Goal: Entertainment & Leisure: Consume media (video, audio)

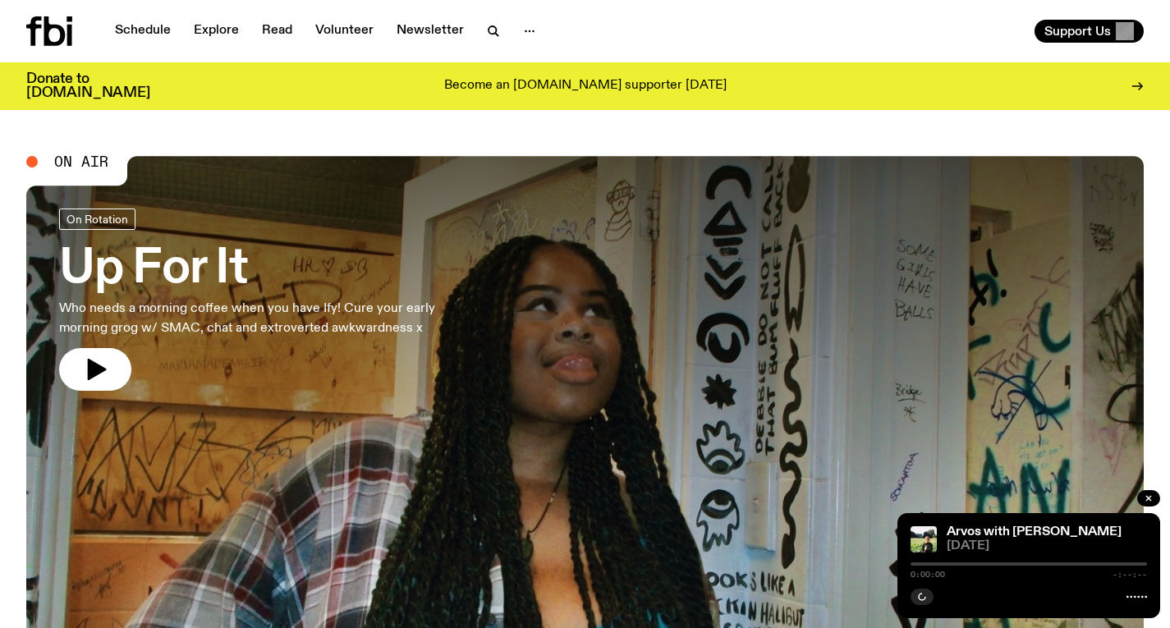
click at [543, 244] on div at bounding box center [585, 365] width 1118 height 419
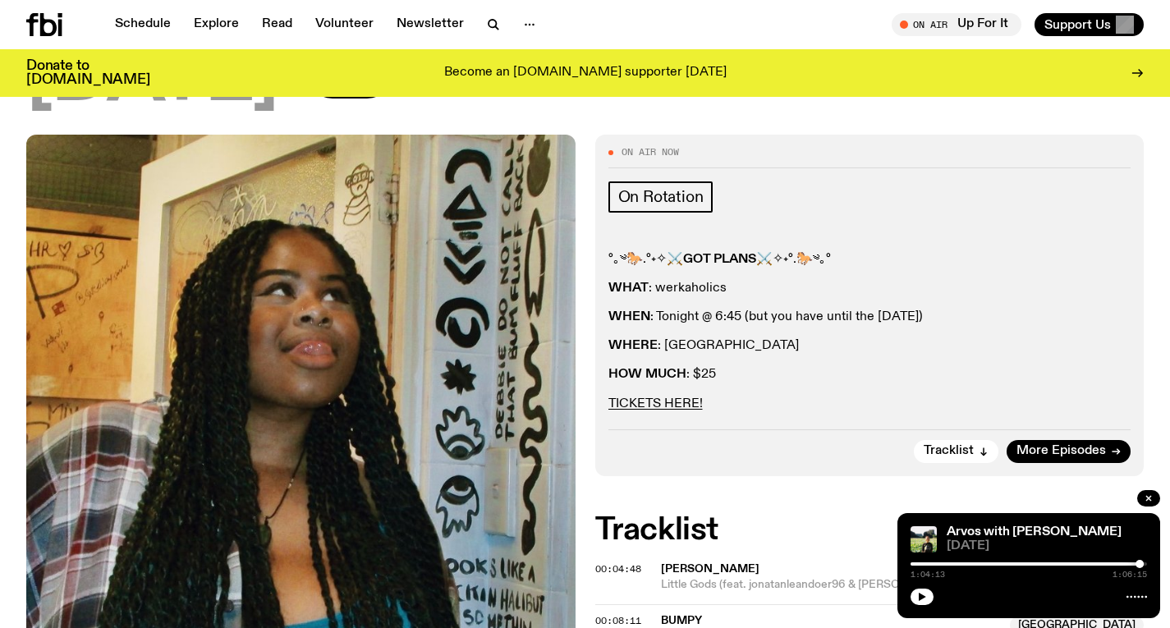
scroll to position [51, 0]
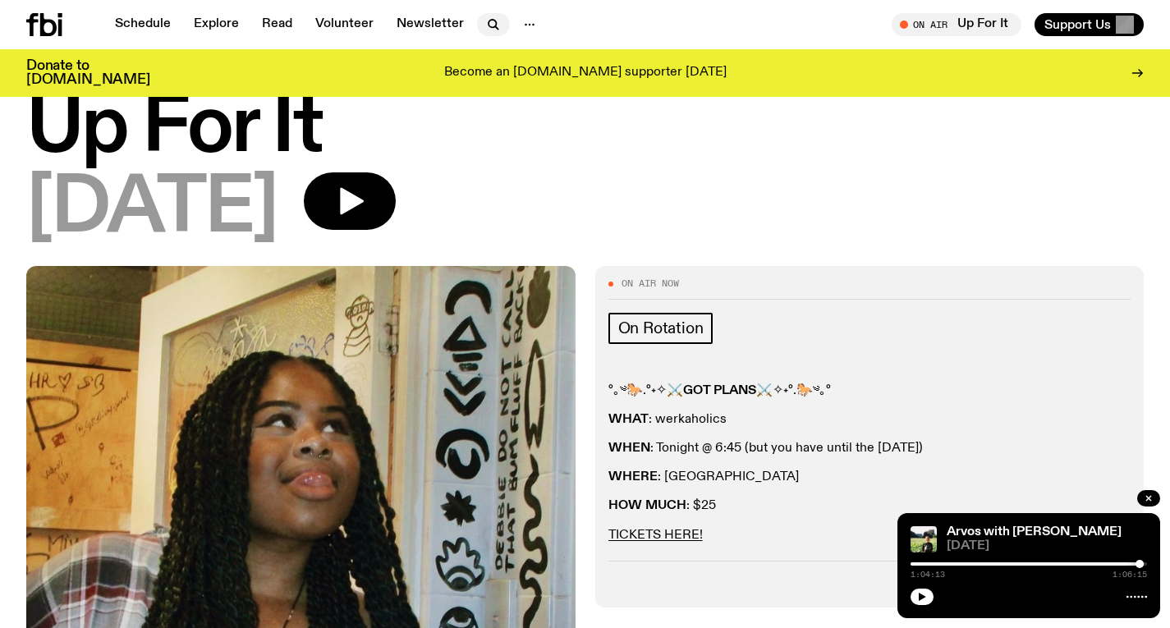
click at [486, 18] on icon "button" at bounding box center [494, 25] width 20 height 20
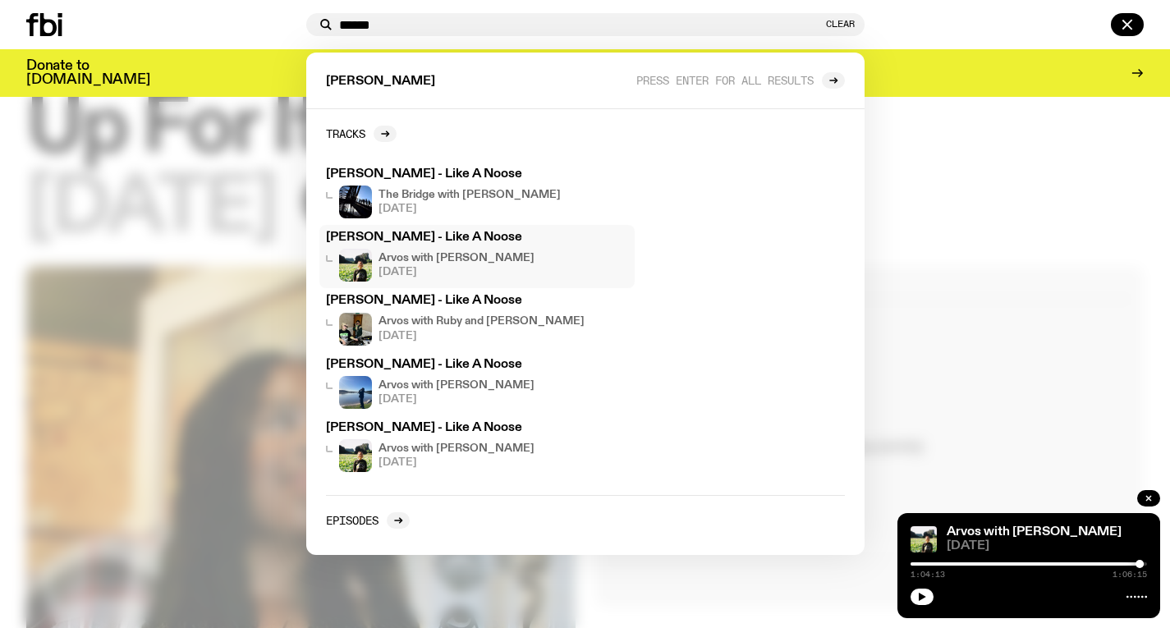
type input "******"
click at [420, 255] on h4 "Arvos with [PERSON_NAME]" at bounding box center [457, 258] width 156 height 11
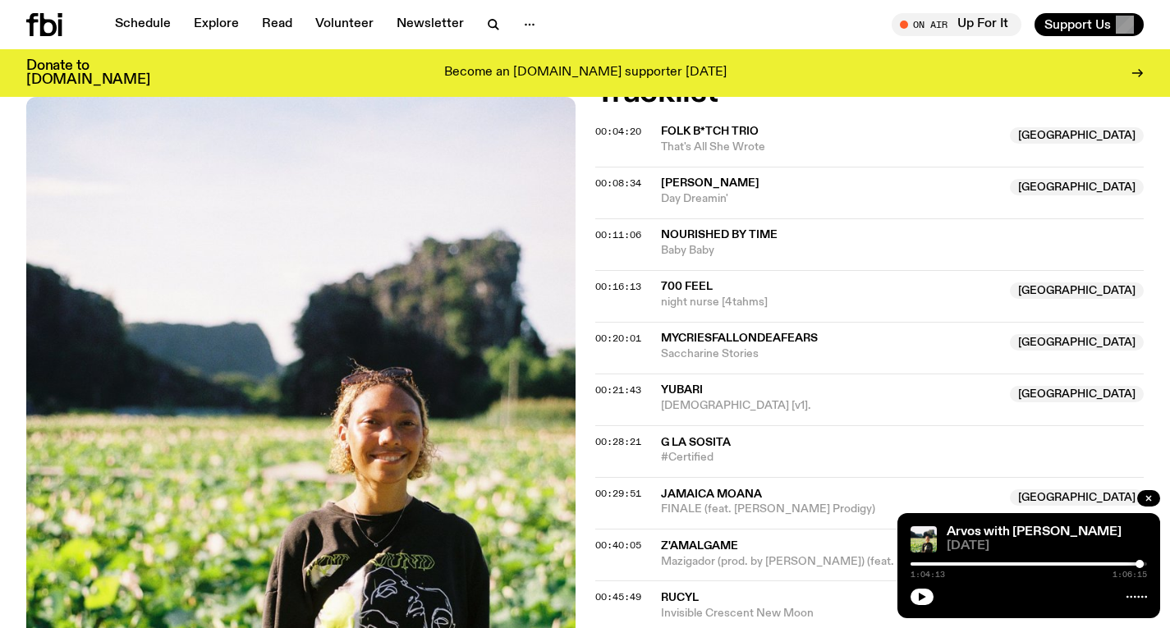
scroll to position [726, 0]
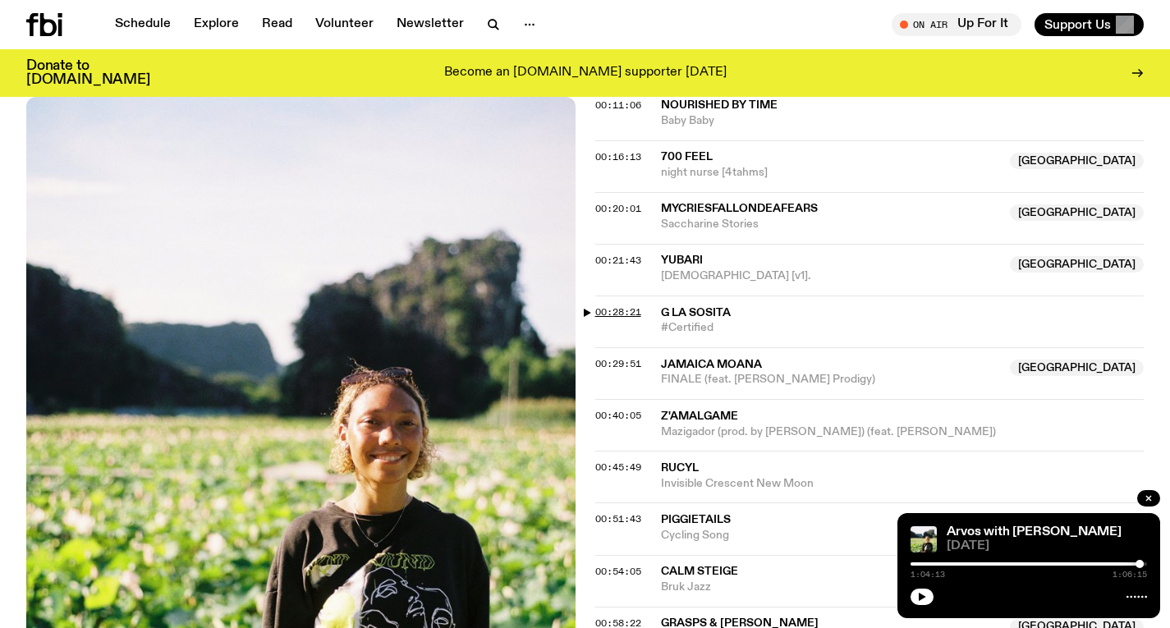
click at [621, 306] on span "00:28:21" at bounding box center [618, 312] width 46 height 13
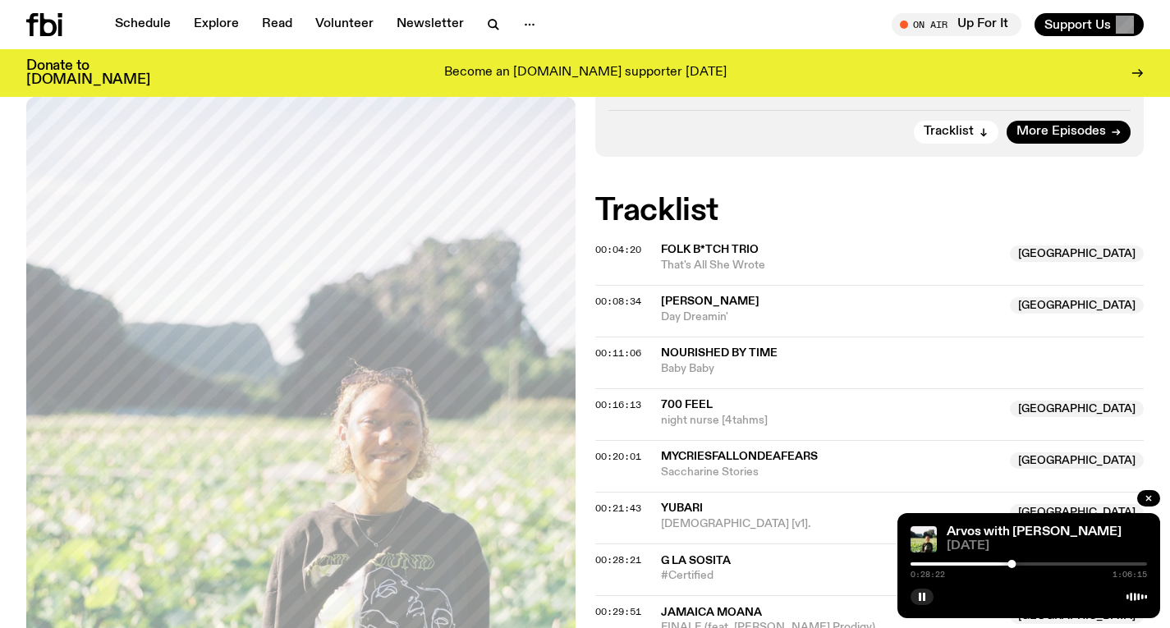
scroll to position [53, 0]
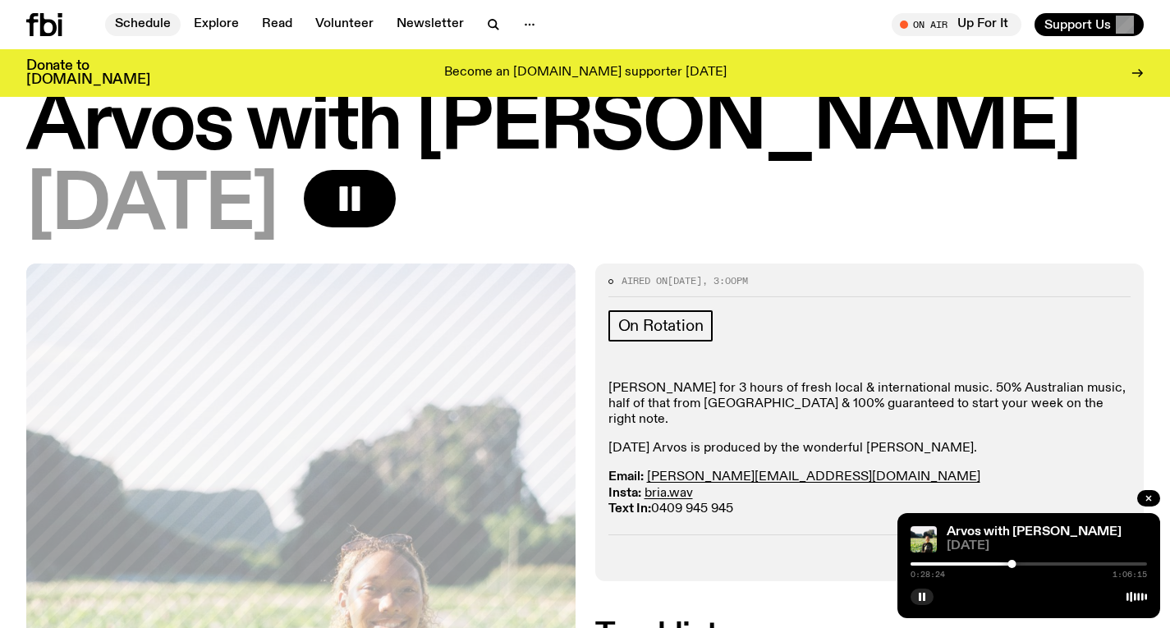
click at [159, 23] on link "Schedule" at bounding box center [143, 24] width 76 height 23
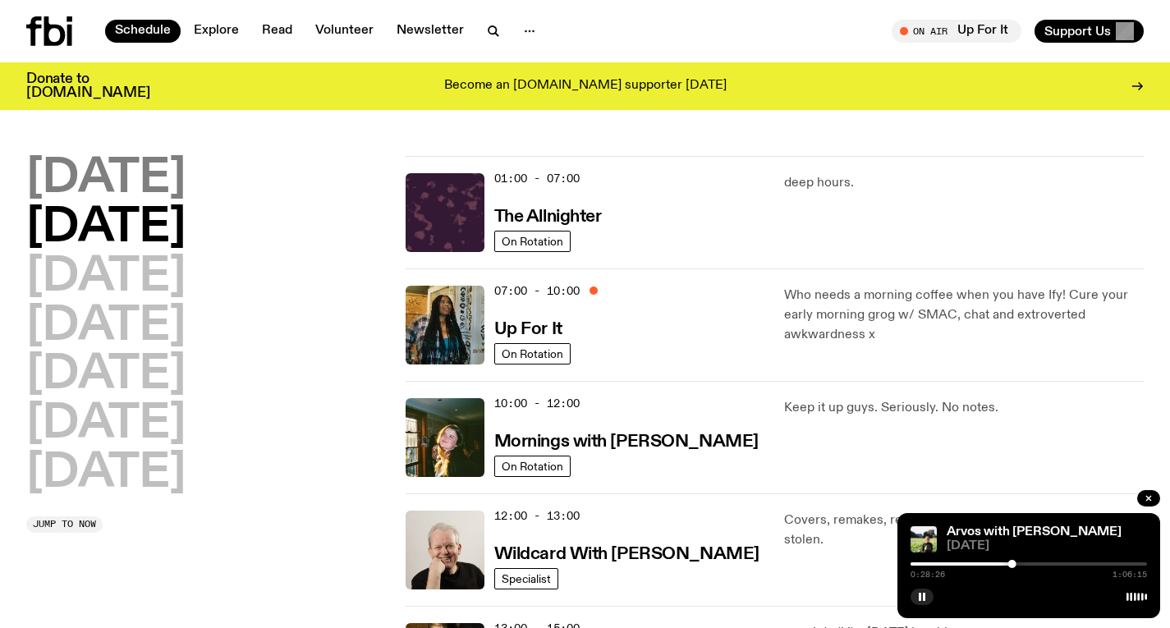
click at [126, 175] on h2 "[DATE]" at bounding box center [105, 179] width 159 height 46
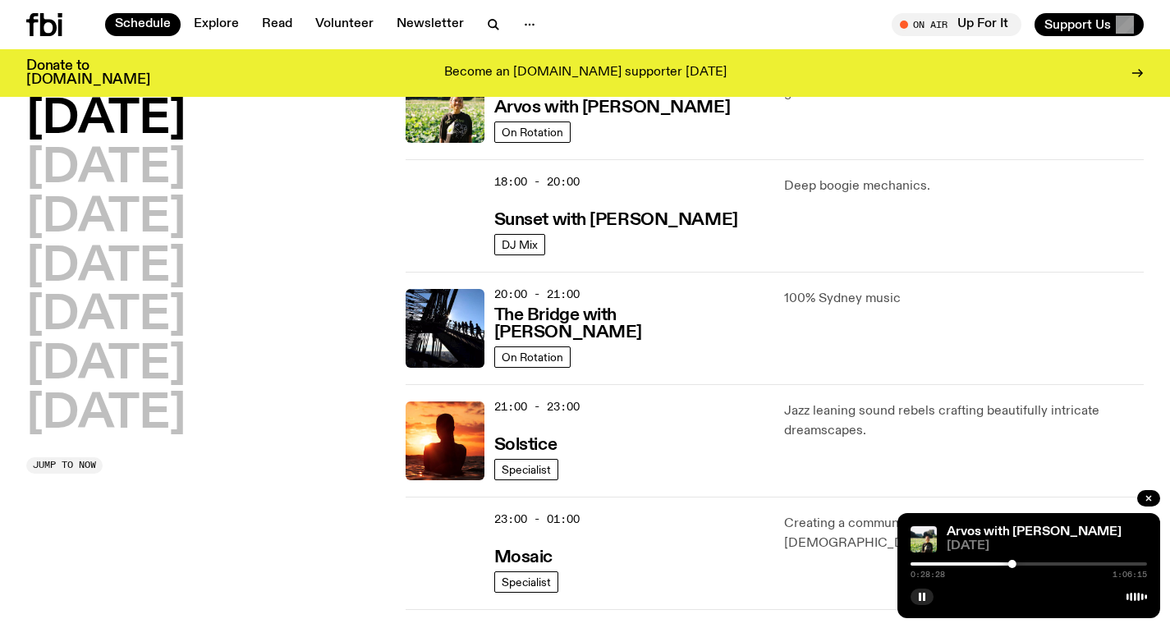
scroll to position [758, 0]
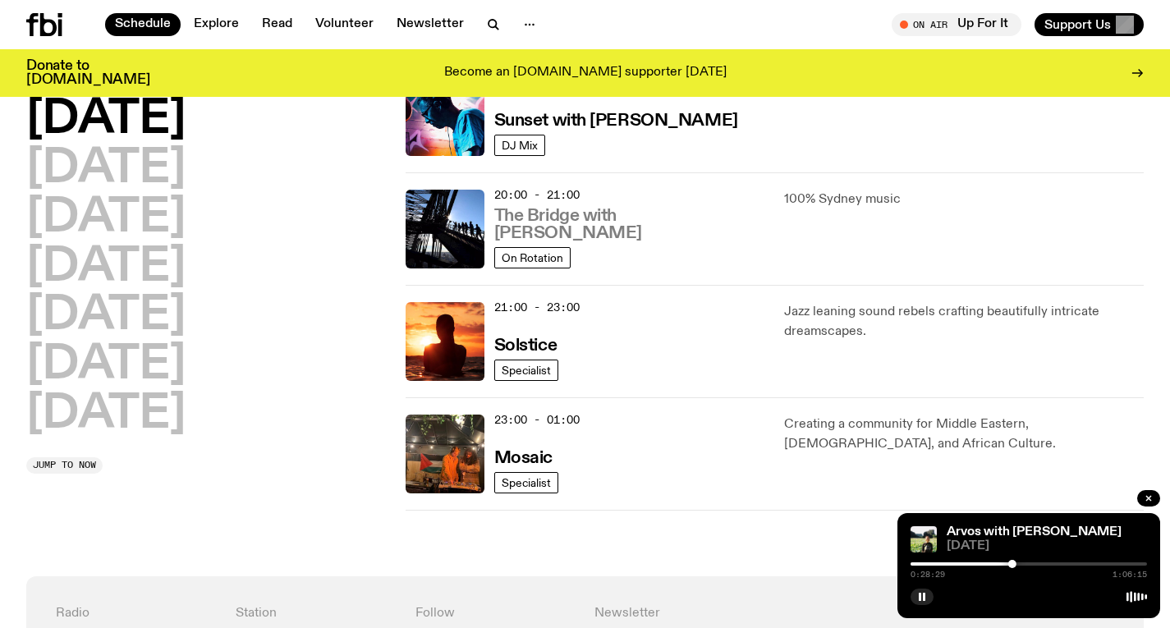
click at [544, 228] on h3 "The Bridge with [PERSON_NAME]" at bounding box center [629, 225] width 271 height 34
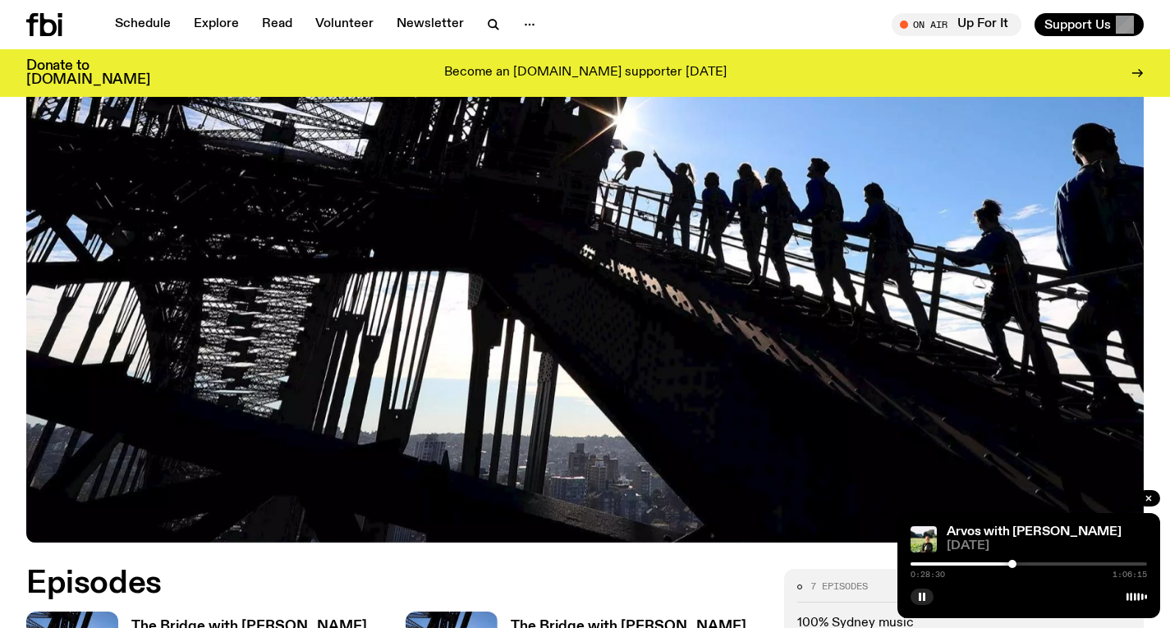
scroll to position [655, 0]
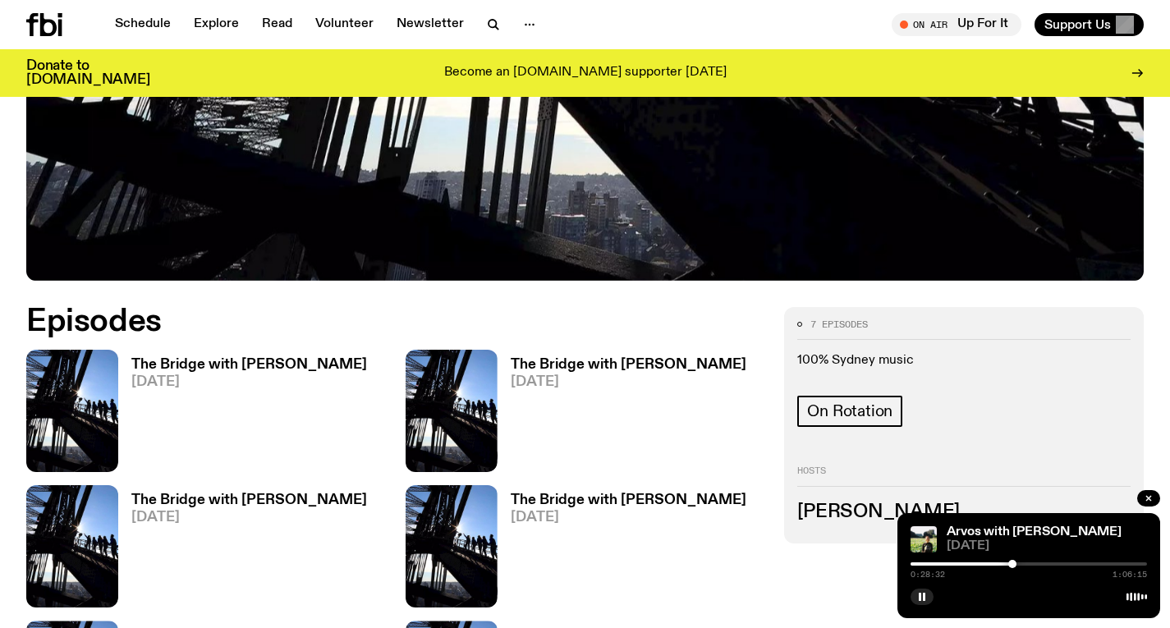
click at [277, 358] on h3 "The Bridge with [PERSON_NAME]" at bounding box center [249, 365] width 236 height 14
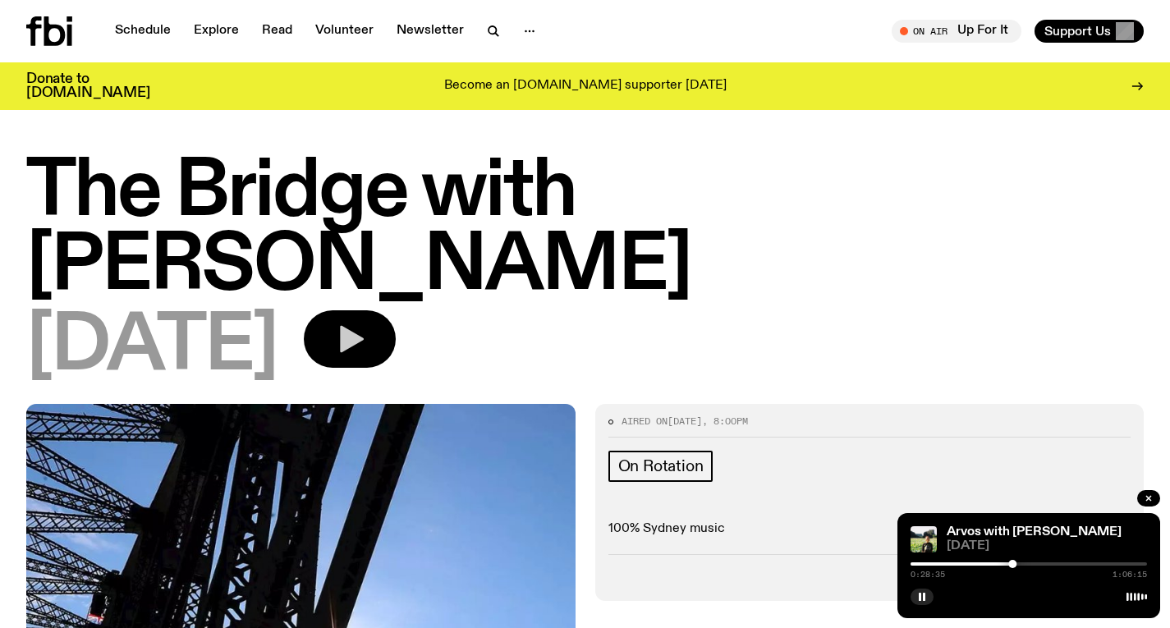
click at [366, 323] on icon "button" at bounding box center [349, 339] width 33 height 33
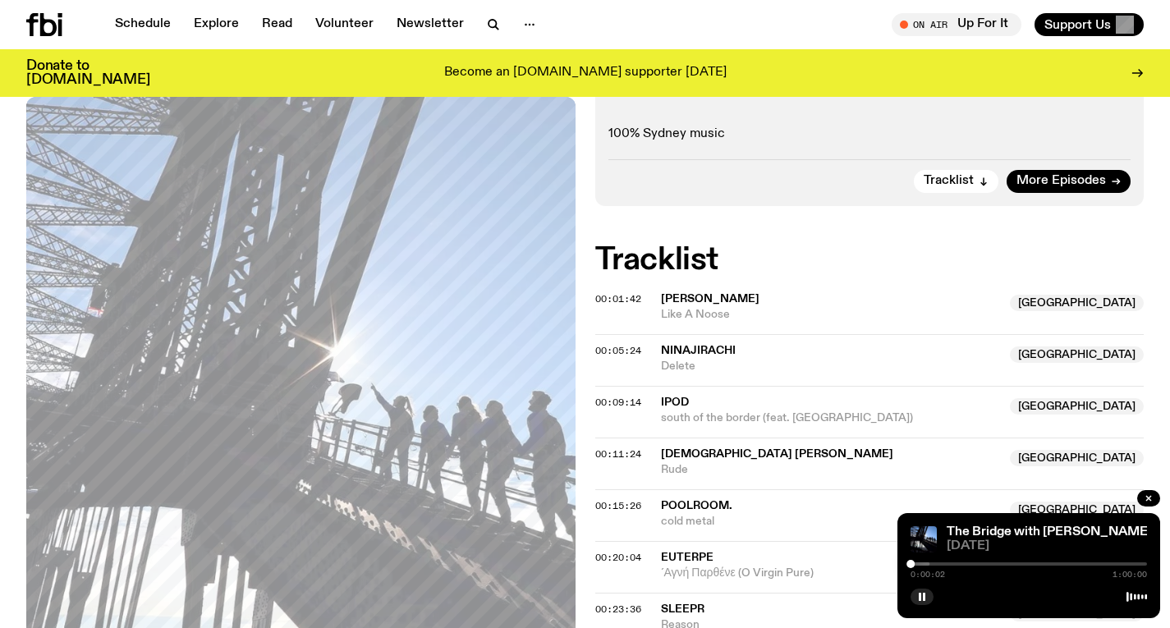
scroll to position [384, 0]
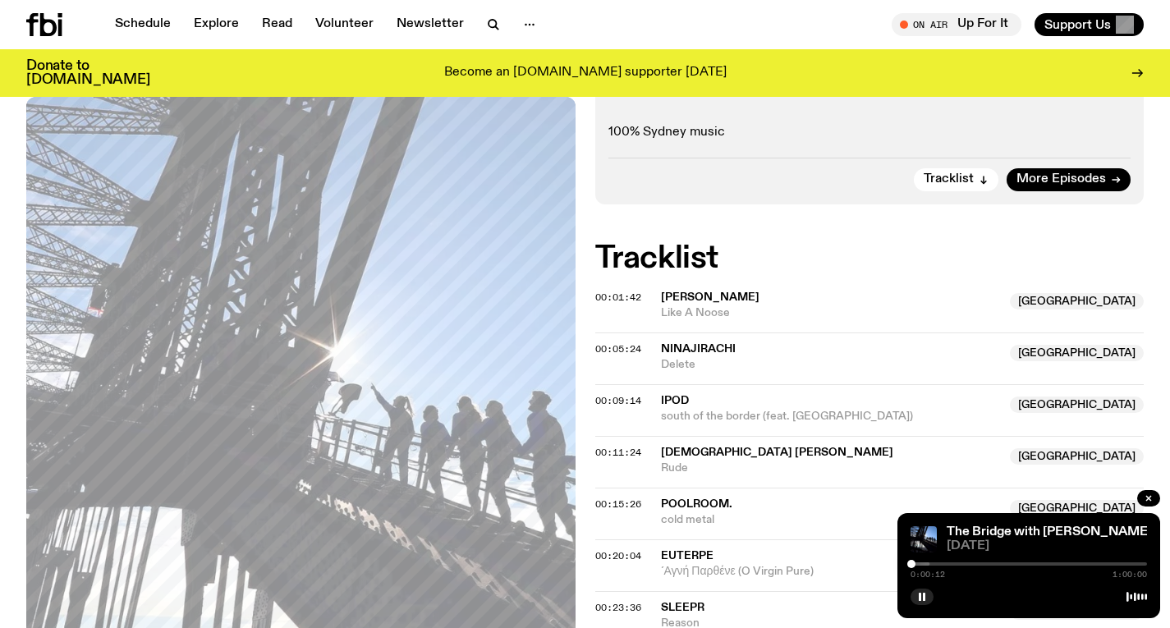
click at [912, 563] on div at bounding box center [912, 564] width 8 height 8
click at [914, 563] on div at bounding box center [914, 564] width 8 height 8
click at [927, 562] on div "0:00:58 1:00:00" at bounding box center [1029, 569] width 237 height 20
click at [932, 564] on div at bounding box center [1029, 564] width 237 height 3
click at [938, 562] on div "0:05:26 1:00:00" at bounding box center [1029, 569] width 237 height 20
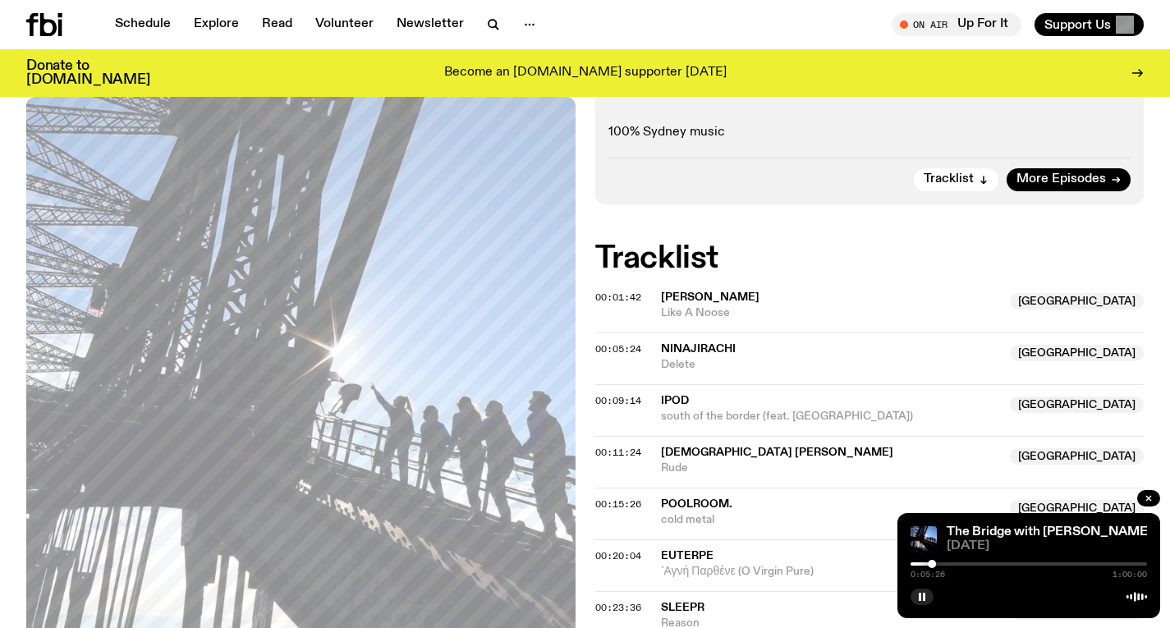
click at [938, 563] on div at bounding box center [1029, 564] width 237 height 3
click at [943, 563] on div at bounding box center [1029, 564] width 237 height 3
click at [949, 563] on div at bounding box center [1029, 564] width 237 height 3
click at [952, 563] on div at bounding box center [952, 564] width 8 height 8
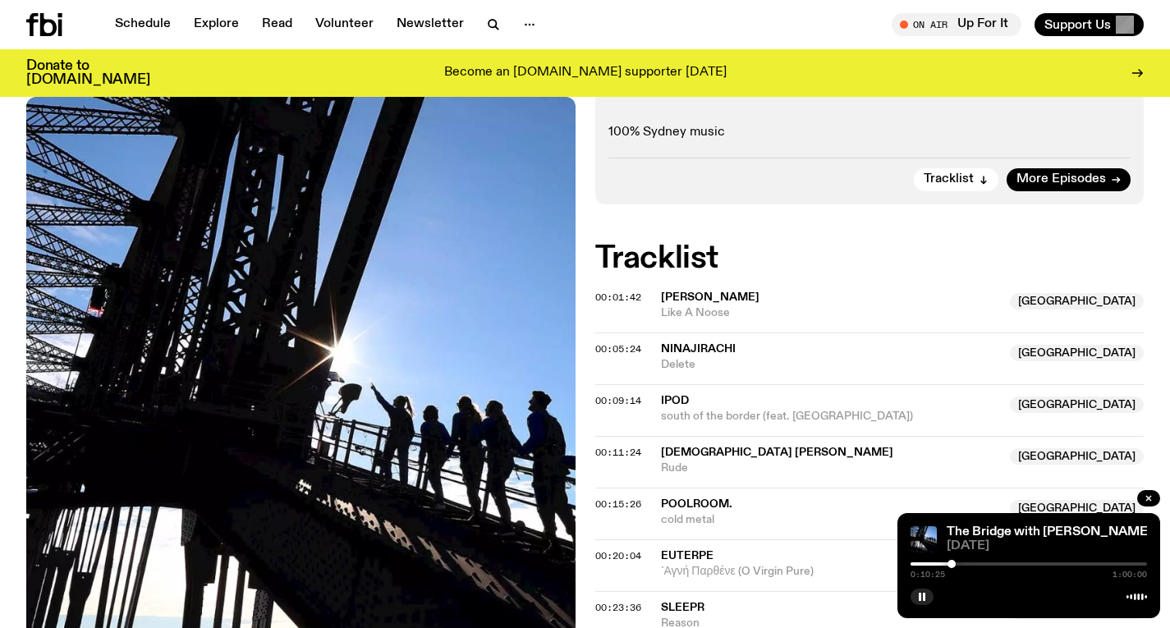
click at [955, 563] on div at bounding box center [952, 564] width 8 height 8
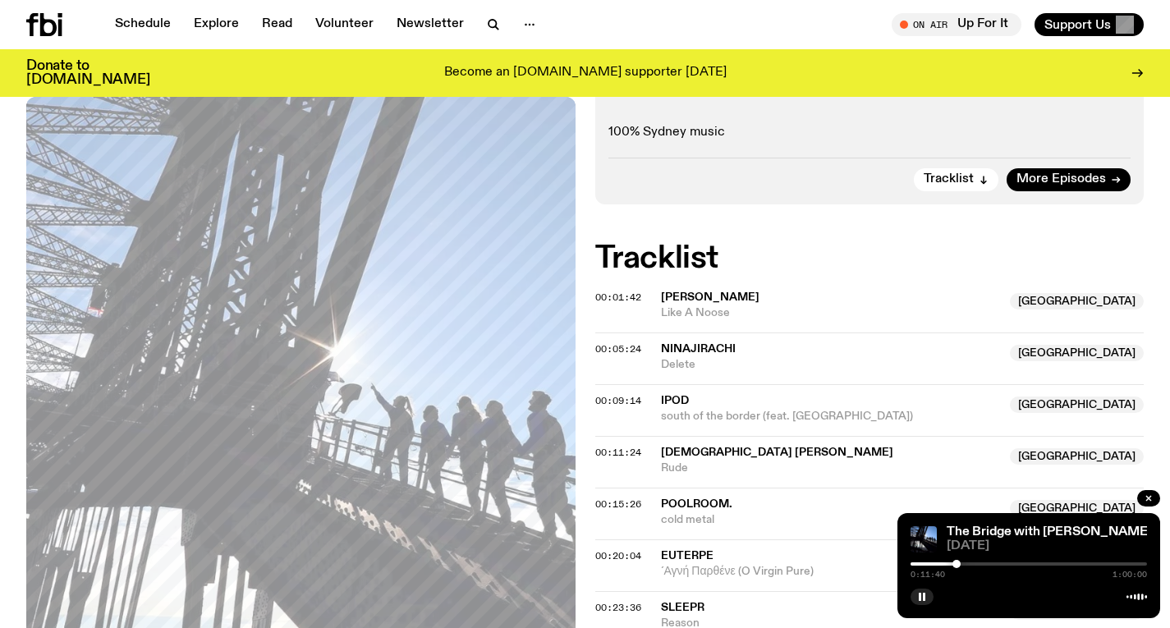
click at [957, 563] on div at bounding box center [957, 564] width 8 height 8
click at [958, 563] on div at bounding box center [958, 564] width 8 height 8
click at [960, 563] on div at bounding box center [958, 564] width 8 height 8
click at [961, 563] on div at bounding box center [961, 564] width 8 height 8
click at [963, 563] on div at bounding box center [961, 564] width 8 height 8
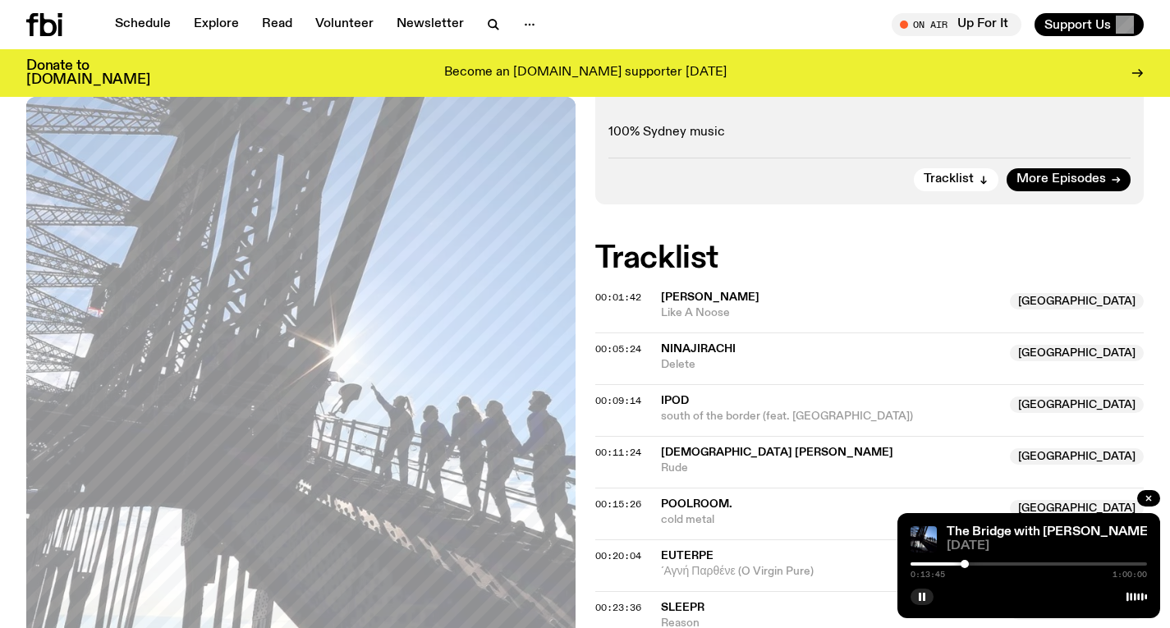
click at [965, 562] on div at bounding box center [965, 564] width 8 height 8
click at [967, 562] on div at bounding box center [967, 564] width 8 height 8
click at [968, 562] on div at bounding box center [968, 564] width 8 height 8
click at [970, 561] on div at bounding box center [970, 564] width 8 height 8
click at [972, 561] on div at bounding box center [972, 564] width 8 height 8
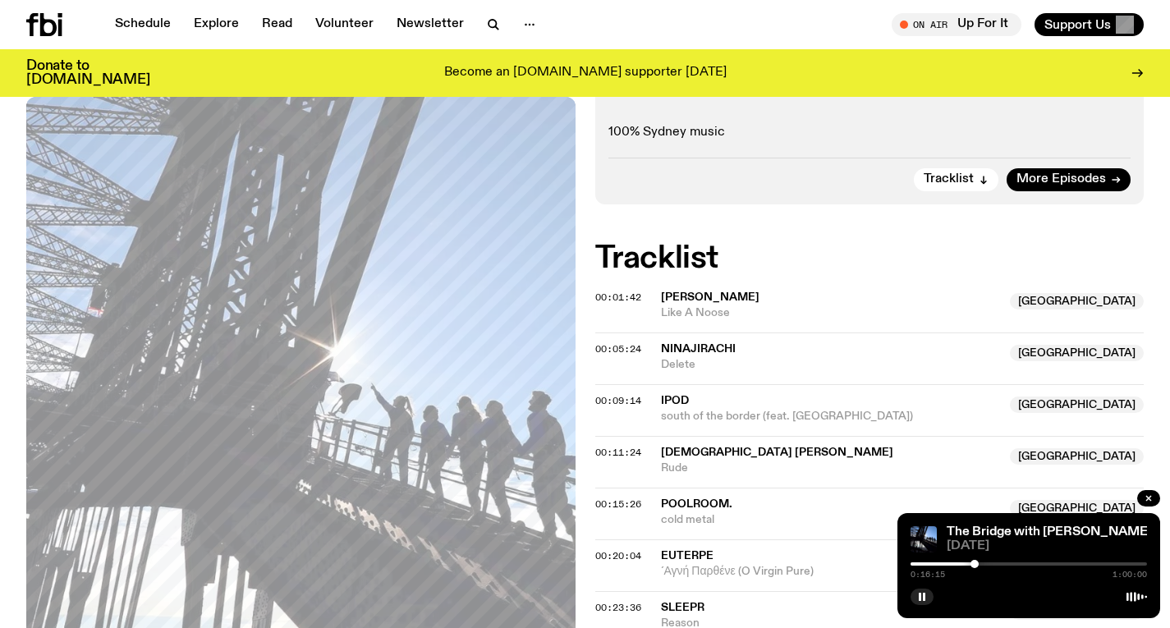
click at [975, 563] on div at bounding box center [975, 564] width 8 height 8
click at [977, 563] on div at bounding box center [977, 564] width 8 height 8
click at [979, 563] on div at bounding box center [979, 564] width 8 height 8
click at [980, 563] on div at bounding box center [980, 564] width 8 height 8
click at [981, 563] on div at bounding box center [981, 564] width 8 height 8
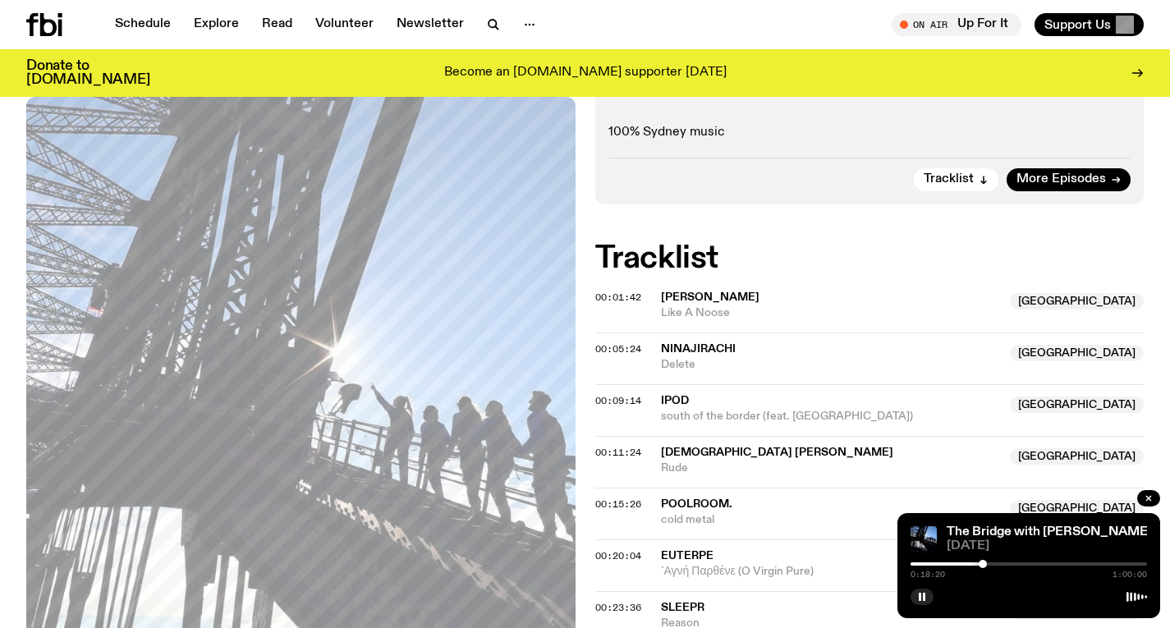
click at [983, 563] on div at bounding box center [983, 564] width 8 height 8
click at [986, 563] on div at bounding box center [985, 564] width 8 height 8
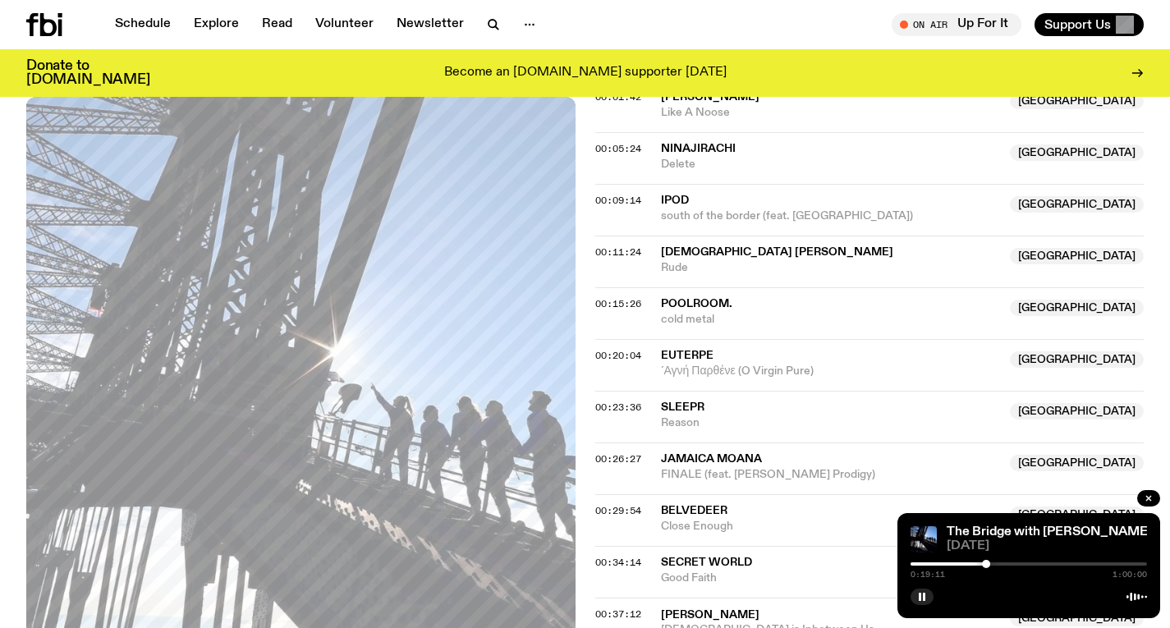
scroll to position [513, 0]
